Goal: Use online tool/utility: Utilize a website feature to perform a specific function

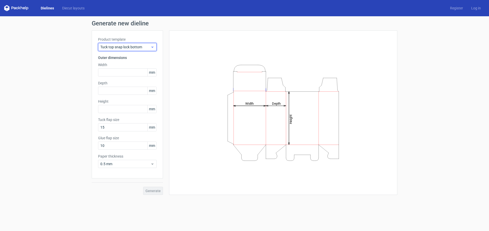
click at [118, 48] on span "Tuck top snap lock bottom" at bounding box center [125, 47] width 50 height 5
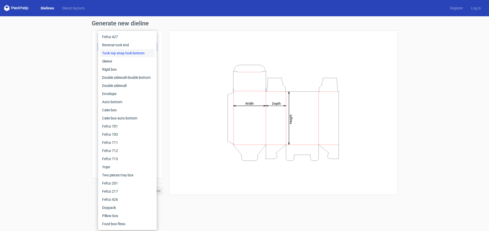
click at [74, 57] on div "Generate new dieline Product template Tuck top snap lock bottom Outer dimension…" at bounding box center [244, 107] width 489 height 183
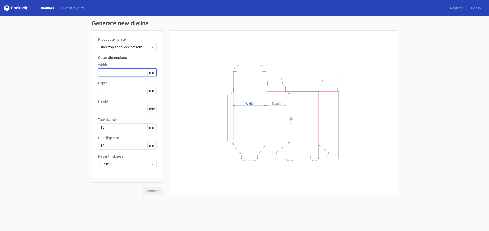
click at [118, 74] on input "text" at bounding box center [127, 72] width 59 height 8
click at [108, 90] on div "Depth mm" at bounding box center [127, 88] width 59 height 14
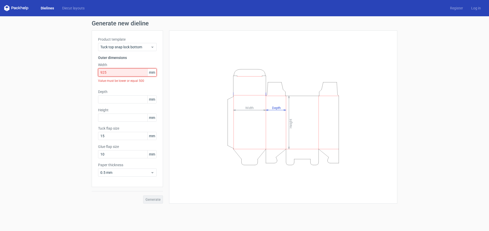
click at [106, 72] on input "925" at bounding box center [127, 72] width 59 height 8
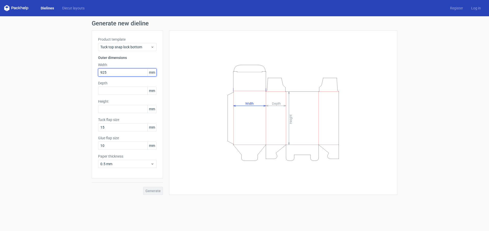
click at [105, 73] on input "925" at bounding box center [127, 72] width 59 height 8
click at [110, 89] on input "text" at bounding box center [127, 91] width 59 height 8
click at [154, 74] on span "mm" at bounding box center [151, 73] width 9 height 8
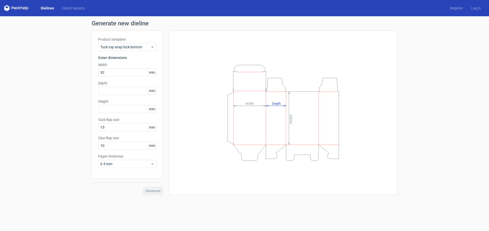
click at [149, 73] on span "mm" at bounding box center [151, 73] width 9 height 8
click at [136, 47] on span "Tuck top snap lock bottom" at bounding box center [125, 47] width 50 height 5
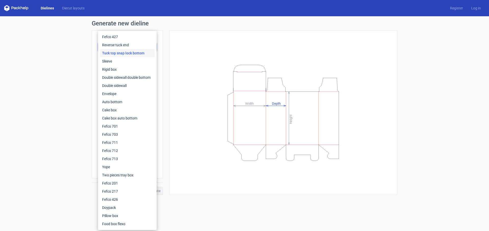
click at [93, 77] on div "Product template Tuck top snap lock bottom Outer dimensions Width 92 mm Depth m…" at bounding box center [127, 105] width 71 height 148
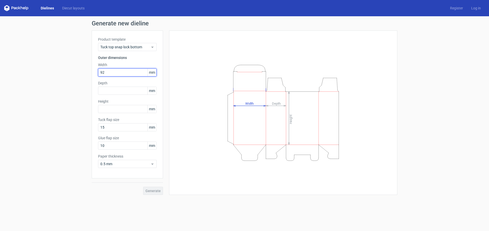
click at [120, 72] on input "92" at bounding box center [127, 72] width 59 height 8
type input "925"
click at [113, 89] on div "Depth mm" at bounding box center [127, 88] width 59 height 14
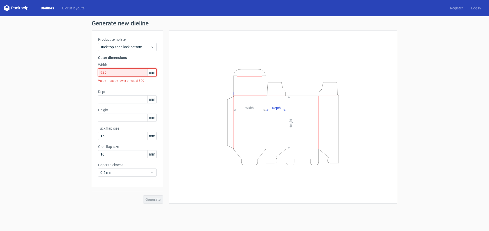
click at [110, 72] on input "925" at bounding box center [127, 72] width 59 height 8
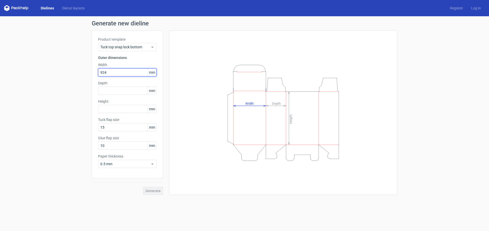
type input "924"
